Goal: Browse casually

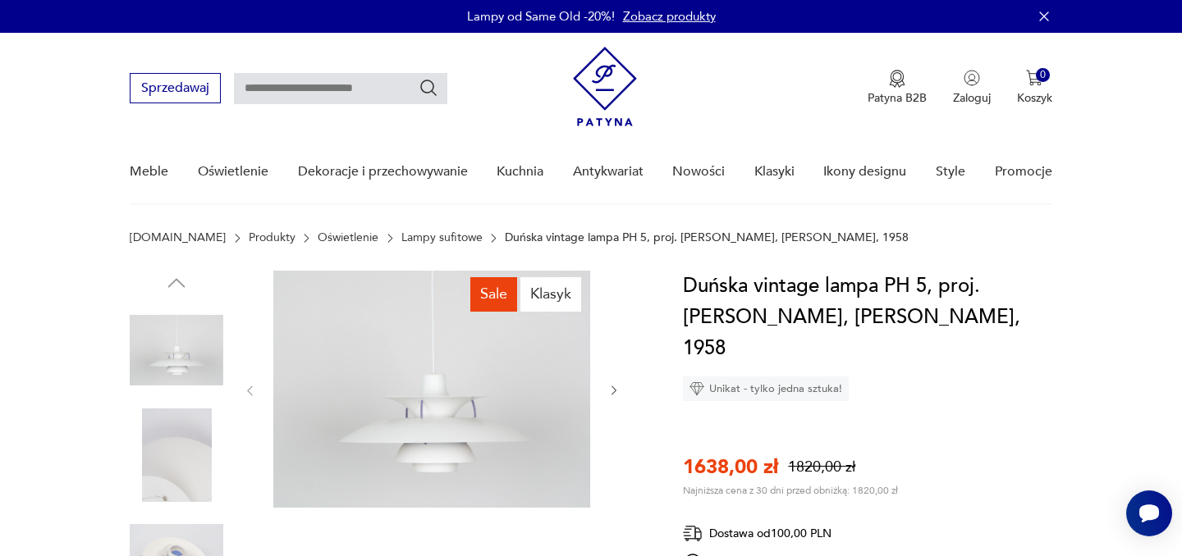
click at [614, 391] on icon "button" at bounding box center [613, 391] width 5 height 10
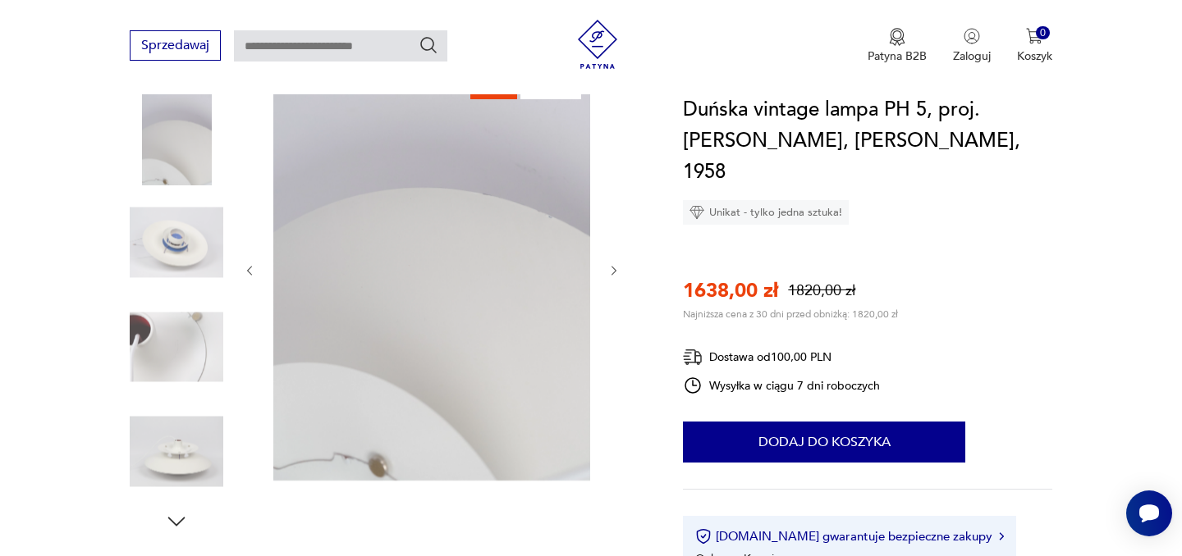
scroll to position [215, 0]
click at [611, 269] on icon "button" at bounding box center [614, 269] width 14 height 14
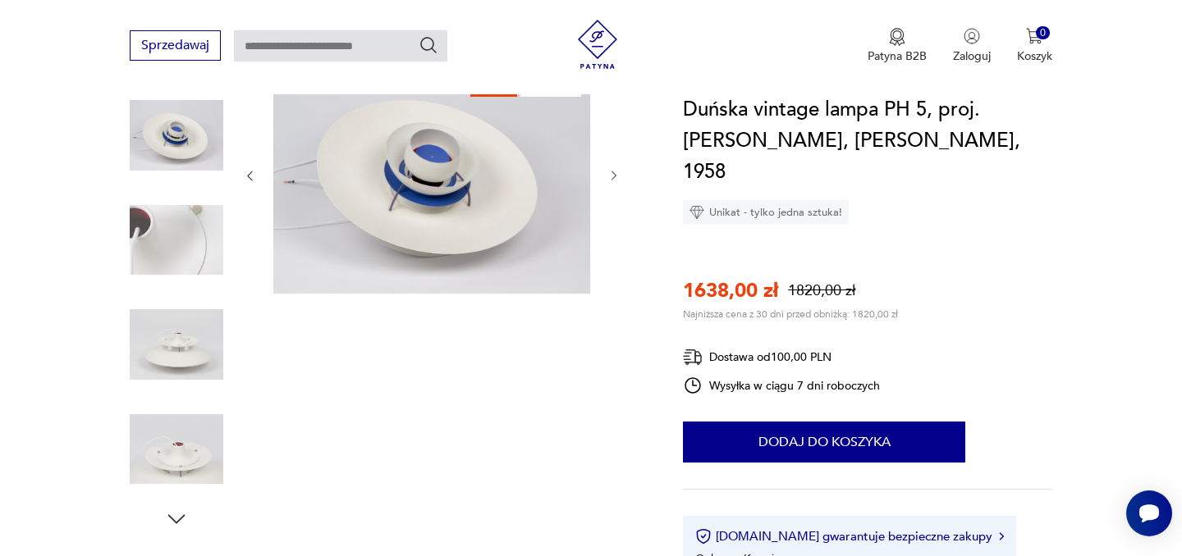
click at [611, 269] on div at bounding box center [431, 176] width 377 height 240
click at [245, 180] on icon "button" at bounding box center [250, 176] width 14 height 14
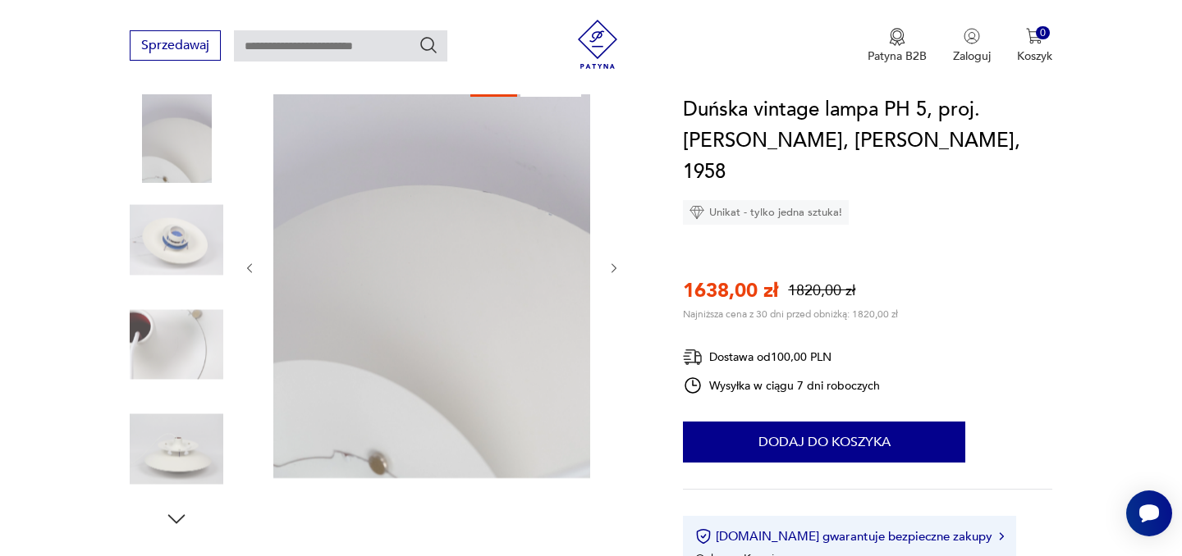
click at [248, 267] on icon "button" at bounding box center [250, 268] width 5 height 10
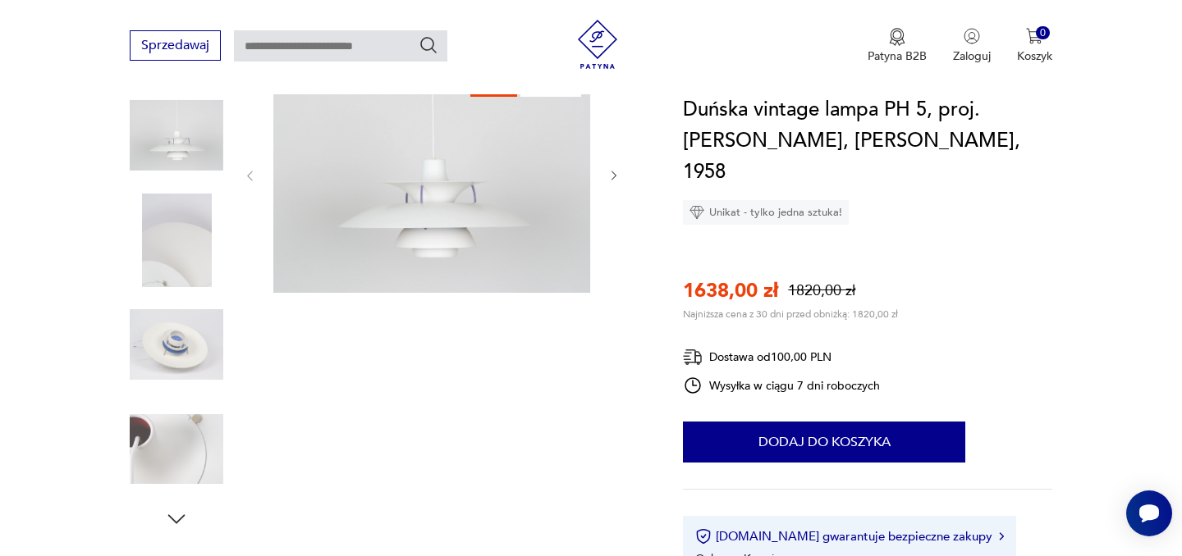
click at [248, 267] on div at bounding box center [431, 176] width 377 height 240
